Goal: Task Accomplishment & Management: Complete application form

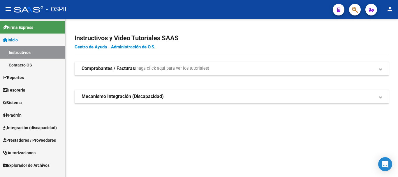
drag, startPoint x: 29, startPoint y: 140, endPoint x: 29, endPoint y: 148, distance: 7.9
click at [29, 141] on span "Prestadores / Proveedores" at bounding box center [29, 140] width 53 height 6
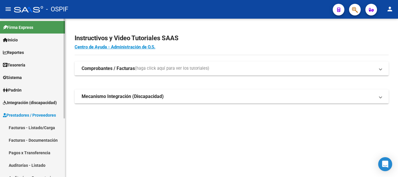
click at [30, 150] on mat-nav-list "Facturas - Listado/Carga Facturas - Documentación Pagos x Transferencia Auditor…" at bounding box center [32, 177] width 65 height 113
click at [31, 127] on link "Facturas - Listado/Carga" at bounding box center [32, 127] width 65 height 13
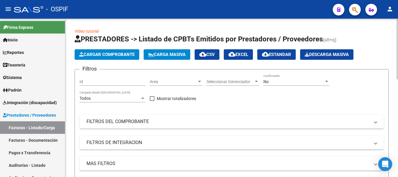
click at [115, 51] on button "Cargar Comprobante" at bounding box center [107, 54] width 65 height 10
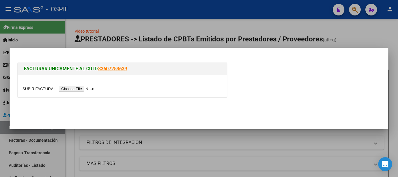
click at [68, 89] on input "file" at bounding box center [59, 89] width 74 height 6
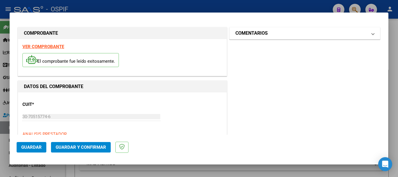
click at [257, 35] on h1 "COMENTARIOS" at bounding box center [251, 33] width 32 height 7
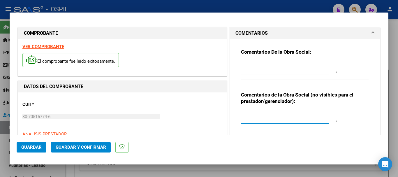
click at [265, 115] on textarea at bounding box center [289, 116] width 96 height 12
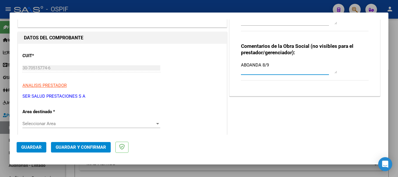
scroll to position [29, 0]
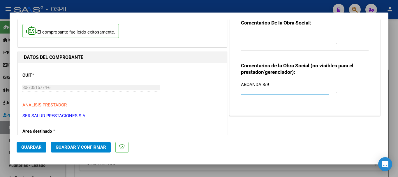
type textarea "ABOANDA 8/9"
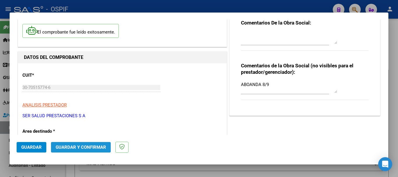
click at [81, 147] on span "Guardar y Confirmar" at bounding box center [81, 147] width 50 height 5
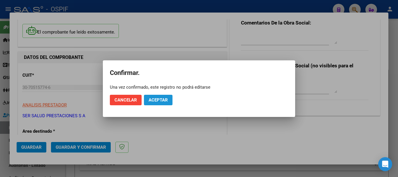
click at [163, 97] on button "Aceptar" at bounding box center [158, 100] width 29 height 10
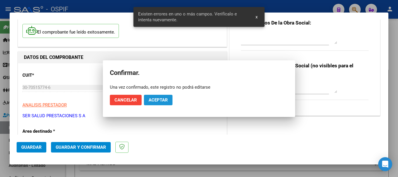
scroll to position [93, 0]
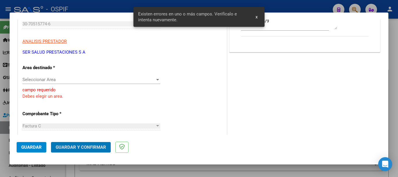
click at [61, 78] on span "Seleccionar Area" at bounding box center [88, 79] width 133 height 5
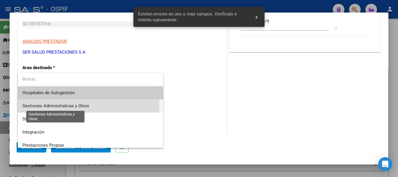
click at [58, 104] on span "Gestiones Administrativas y Otros" at bounding box center [55, 105] width 67 height 5
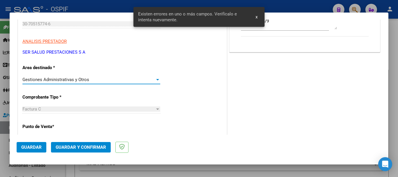
click at [79, 149] on span "Guardar y Confirmar" at bounding box center [81, 147] width 50 height 5
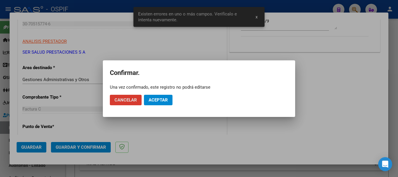
click at [162, 99] on span "Aceptar" at bounding box center [158, 99] width 19 height 5
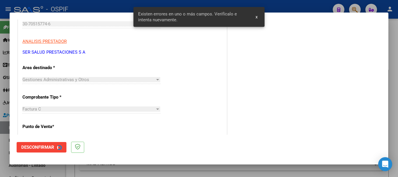
scroll to position [0, 0]
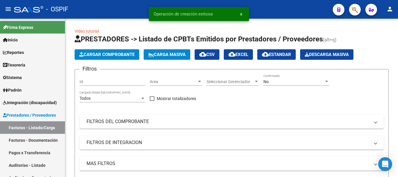
click at [396, 10] on mat-toolbar "menu - OSPIF person" at bounding box center [199, 9] width 398 height 19
